Goal: Information Seeking & Learning: Learn about a topic

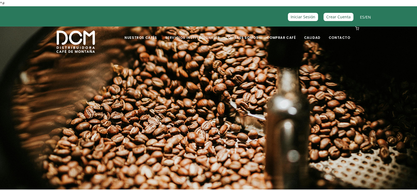
click at [203, 35] on link "Servicios Institucionales" at bounding box center [192, 33] width 61 height 13
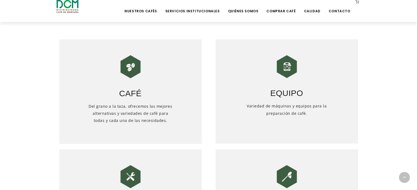
scroll to position [219, 0]
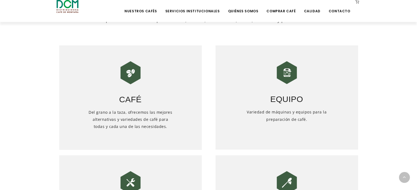
click at [285, 79] on img at bounding box center [286, 72] width 27 height 27
click at [289, 76] on img at bounding box center [286, 72] width 27 height 27
click at [288, 76] on img at bounding box center [286, 72] width 27 height 27
drag, startPoint x: 285, startPoint y: 115, endPoint x: 285, endPoint y: 119, distance: 4.2
click at [285, 116] on h5 "Variedad de máquinas y equipos para la preparación de café." at bounding box center [286, 127] width 85 height 36
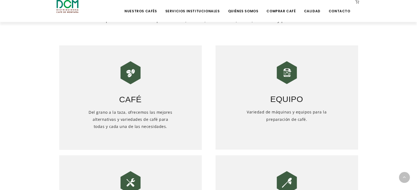
click at [284, 121] on h5 "Variedad de máquinas y equipos para la preparación de café." at bounding box center [286, 127] width 85 height 36
click at [274, 93] on h3 "Equipo" at bounding box center [286, 95] width 142 height 19
click at [283, 79] on img at bounding box center [286, 72] width 27 height 27
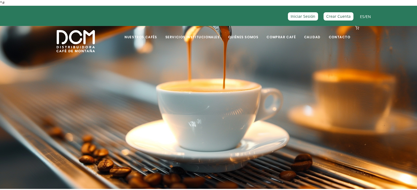
scroll to position [0, 0]
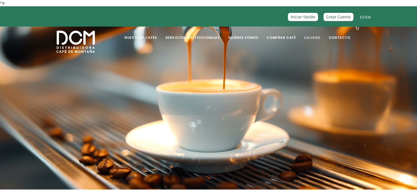
click at [314, 38] on link "Calidad" at bounding box center [311, 33] width 23 height 13
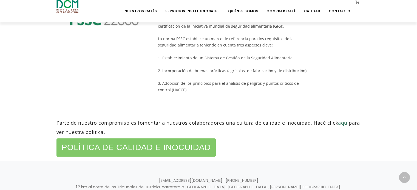
scroll to position [324, 0]
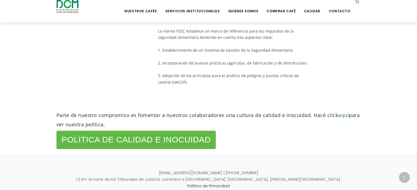
click at [183, 134] on h2 "Política de Calidad e Inocuidad" at bounding box center [136, 139] width 149 height 11
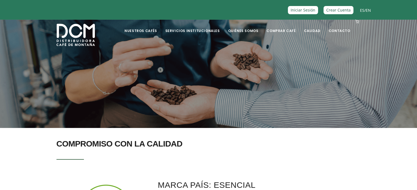
scroll to position [0, 0]
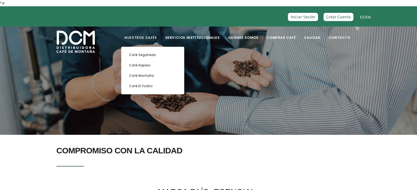
click at [157, 38] on link "Nuestros Cafés" at bounding box center [140, 33] width 39 height 13
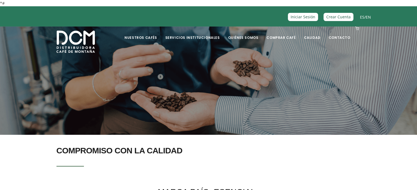
click at [82, 39] on img at bounding box center [75, 42] width 38 height 22
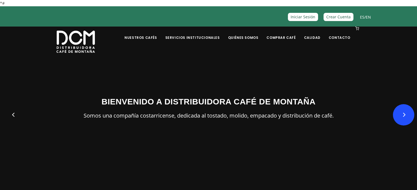
click at [405, 120] on button "Next" at bounding box center [403, 114] width 21 height 21
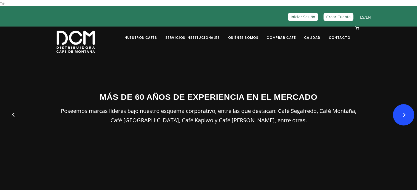
click at [405, 120] on button "Next" at bounding box center [403, 114] width 21 height 21
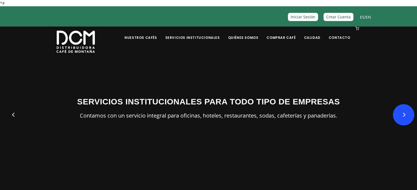
click at [405, 120] on button "Next" at bounding box center [403, 114] width 21 height 21
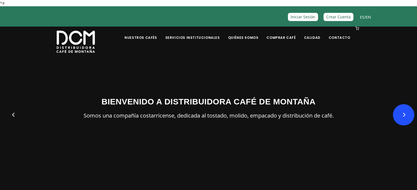
click at [405, 120] on button "Next" at bounding box center [403, 114] width 21 height 21
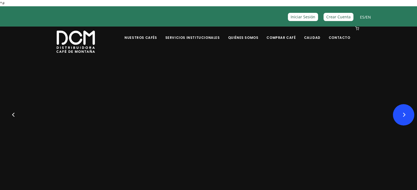
click at [405, 120] on button "Next" at bounding box center [403, 114] width 21 height 21
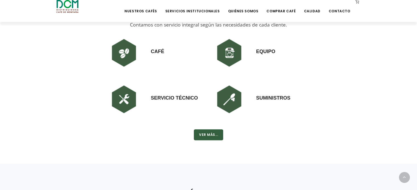
scroll to position [438, 0]
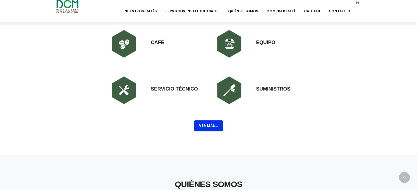
click at [202, 125] on button "Ver Más..." at bounding box center [208, 126] width 29 height 11
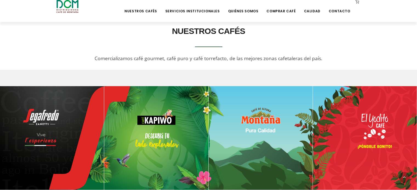
scroll to position [218, 0]
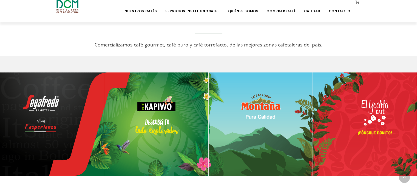
click at [163, 145] on img at bounding box center [156, 125] width 104 height 104
click at [275, 119] on img at bounding box center [260, 125] width 104 height 104
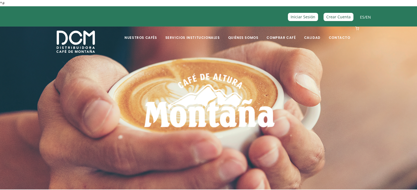
click at [94, 39] on img at bounding box center [75, 42] width 38 height 22
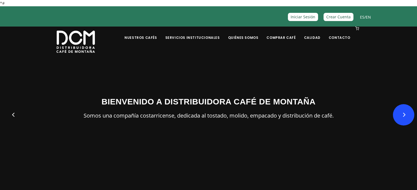
click at [409, 114] on button "Next" at bounding box center [403, 114] width 21 height 21
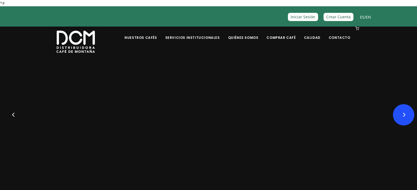
click at [409, 114] on button "Next" at bounding box center [403, 114] width 21 height 21
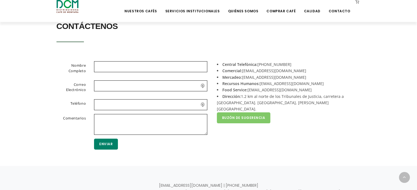
scroll to position [164, 0]
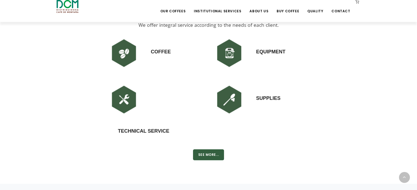
scroll to position [438, 0]
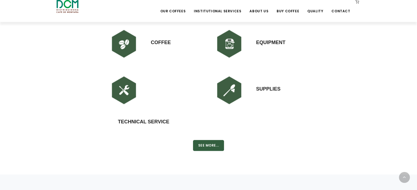
click at [234, 44] on img at bounding box center [229, 43] width 33 height 33
click at [205, 147] on button "SEE MORE..." at bounding box center [208, 145] width 31 height 11
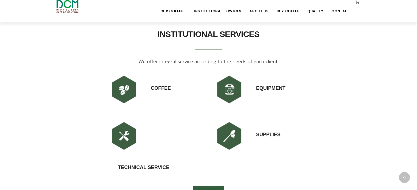
scroll to position [383, 0]
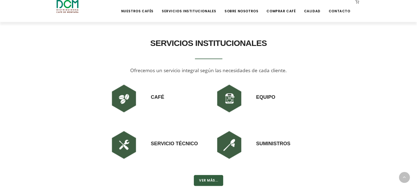
click at [343, 50] on section "SERVICIOS INSTITUCIONALES Ofrecemos un servicio integral según las necesidades …" at bounding box center [208, 112] width 417 height 196
